Goal: Check status: Check status

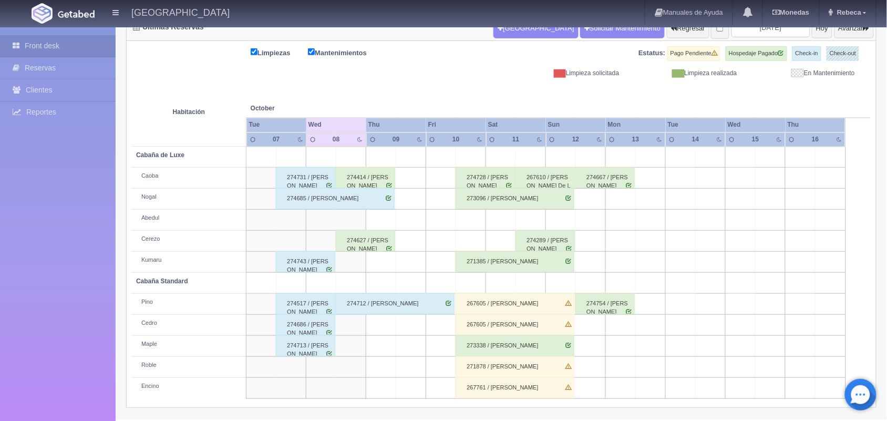
scroll to position [119, 0]
click at [505, 202] on div "273096 / [PERSON_NAME]" at bounding box center [515, 198] width 119 height 21
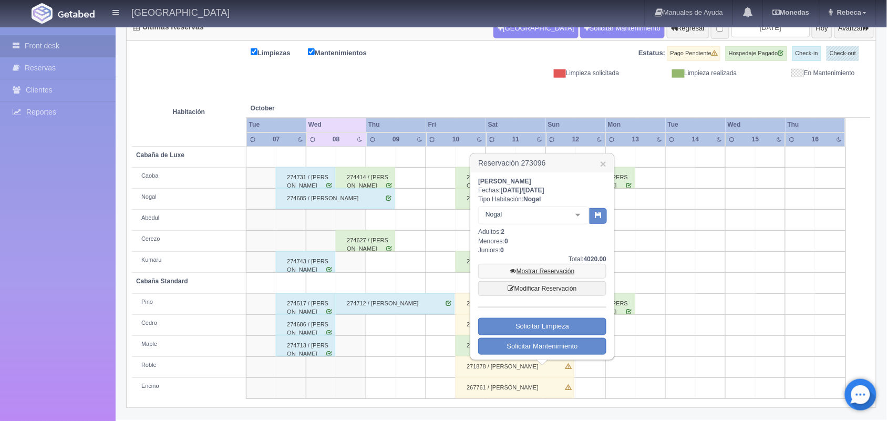
click at [545, 268] on link "Mostrar Reservación" at bounding box center [542, 271] width 128 height 15
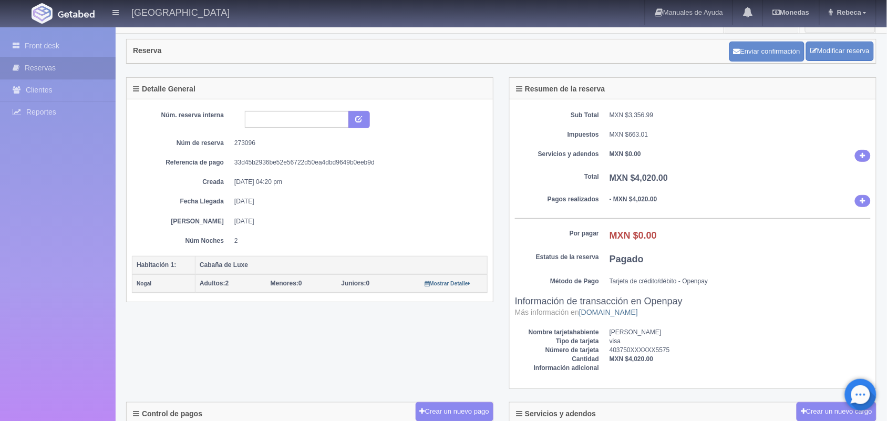
scroll to position [4, 0]
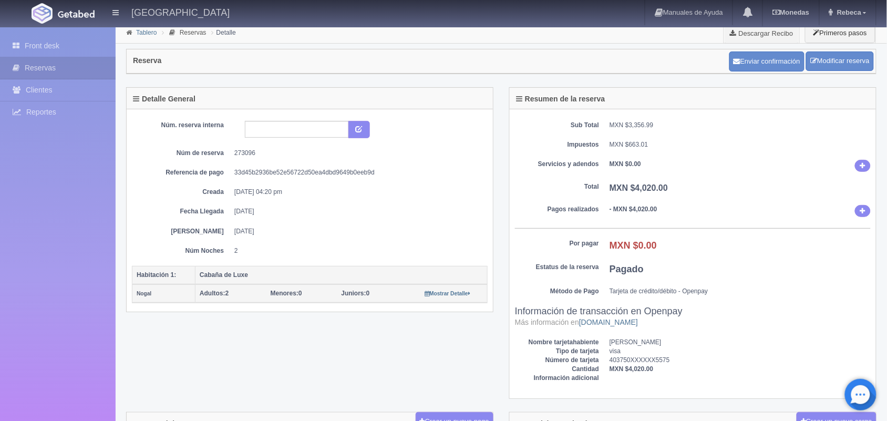
click at [142, 33] on link "Tablero" at bounding box center [146, 32] width 20 height 7
